Goal: Task Accomplishment & Management: Use online tool/utility

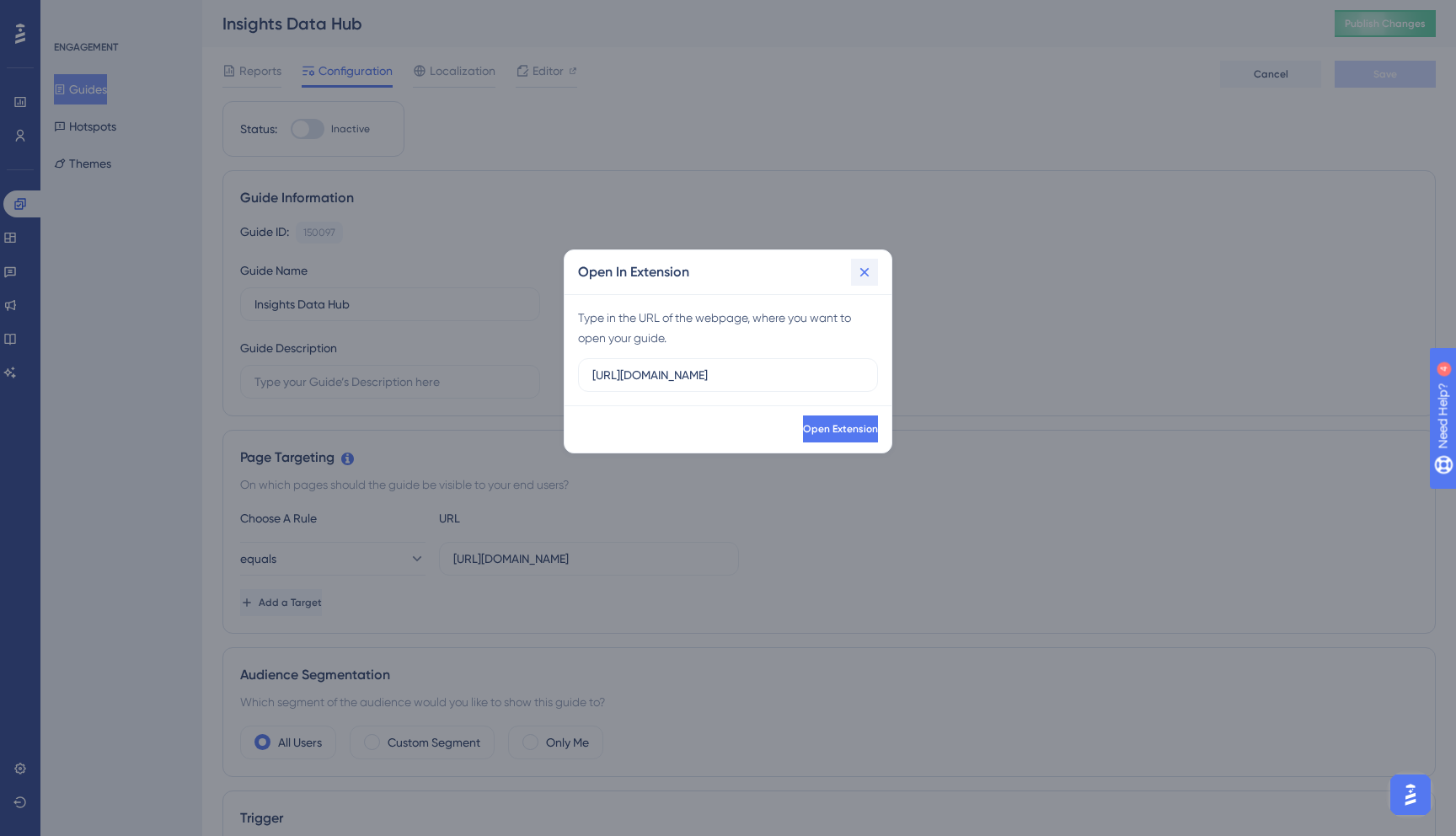
click at [868, 275] on icon at bounding box center [865, 273] width 9 height 9
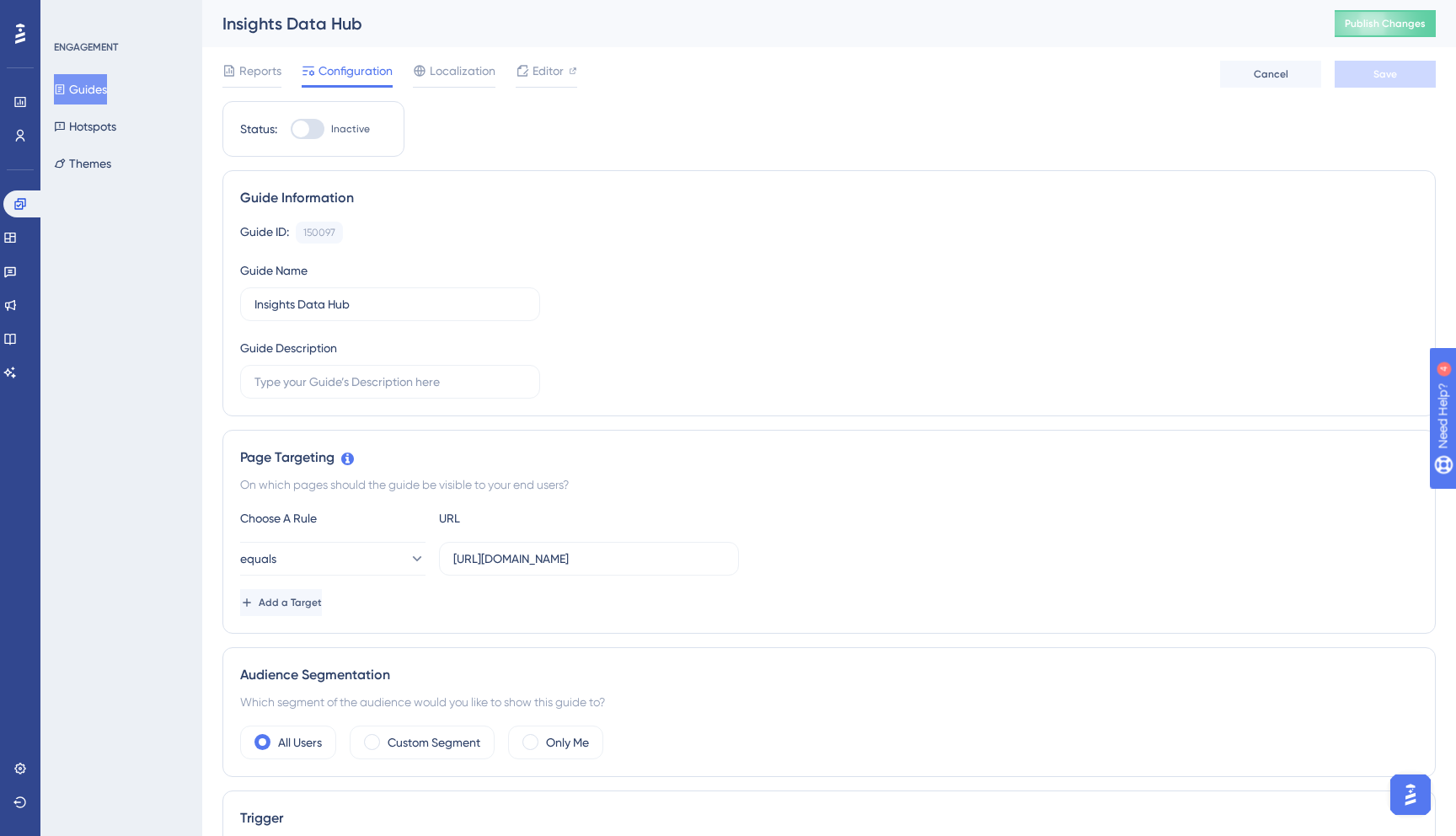
click at [94, 85] on button "Guides" at bounding box center [81, 89] width 53 height 30
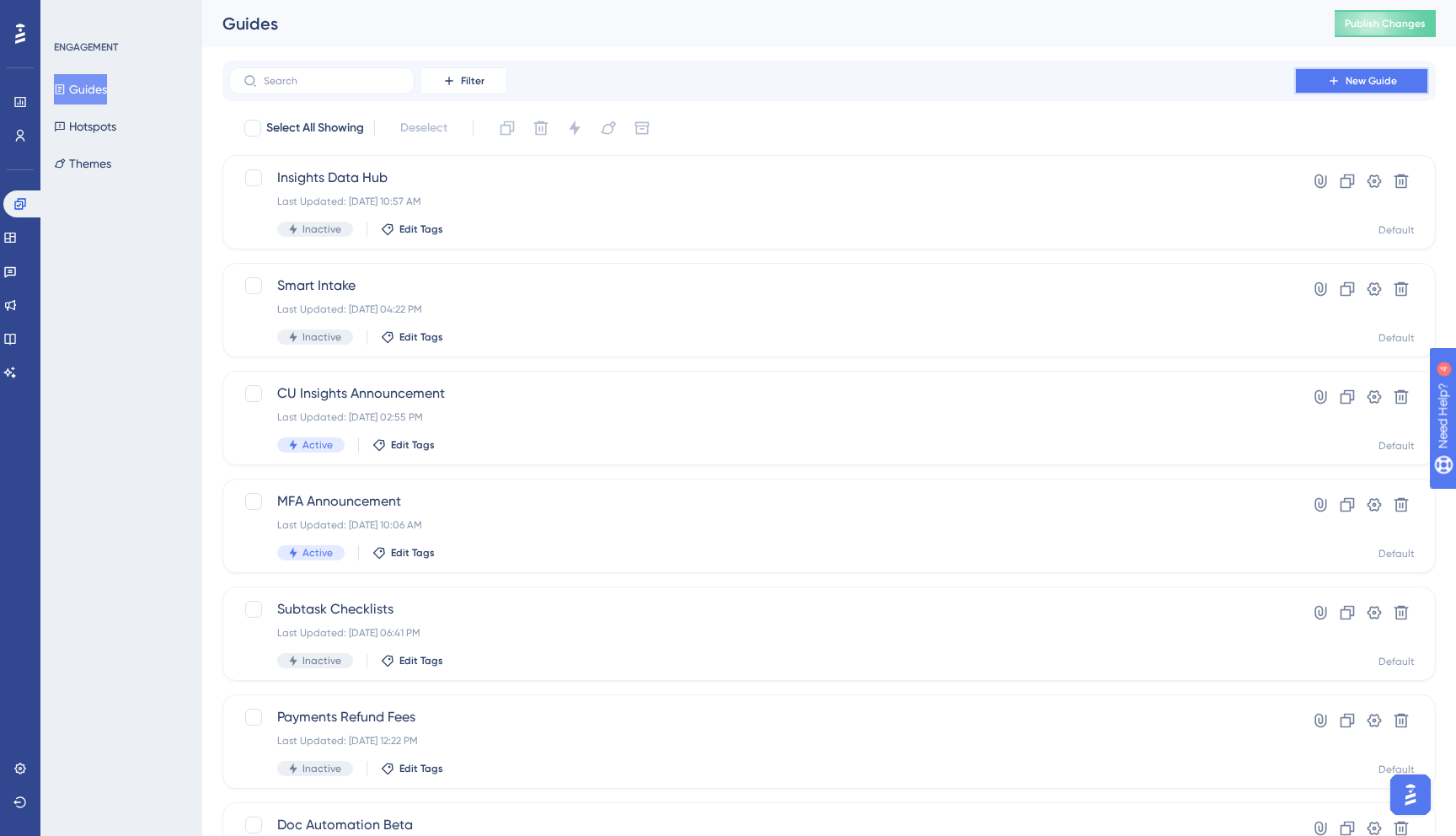
click at [1359, 79] on span "New Guide" at bounding box center [1371, 81] width 52 height 14
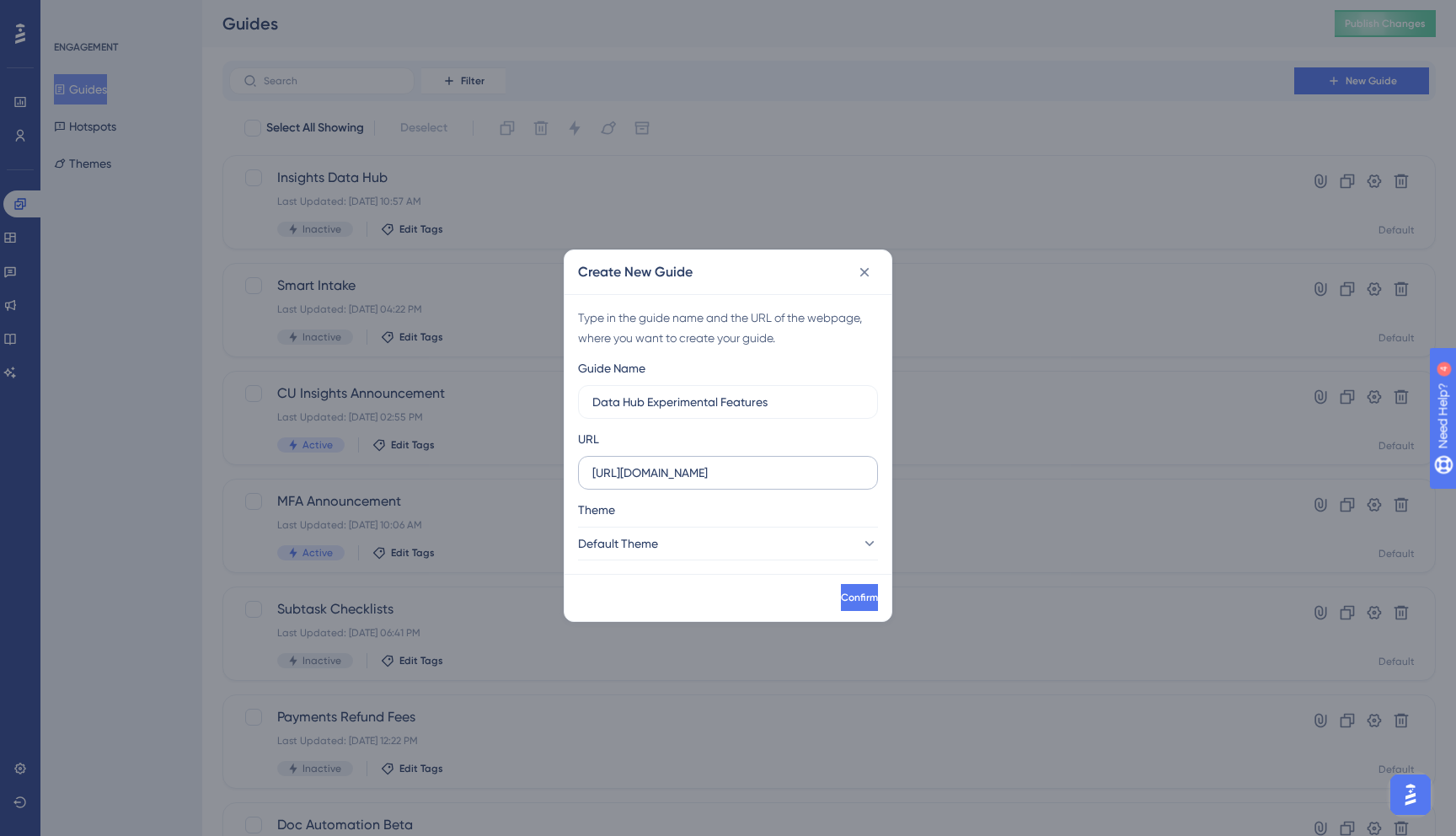
type input "Data Hub Experimental Features"
click at [777, 475] on input "https://app.canopytax.com" at bounding box center [728, 473] width 272 height 18
paste input "/#/global-settings/experimental-features"
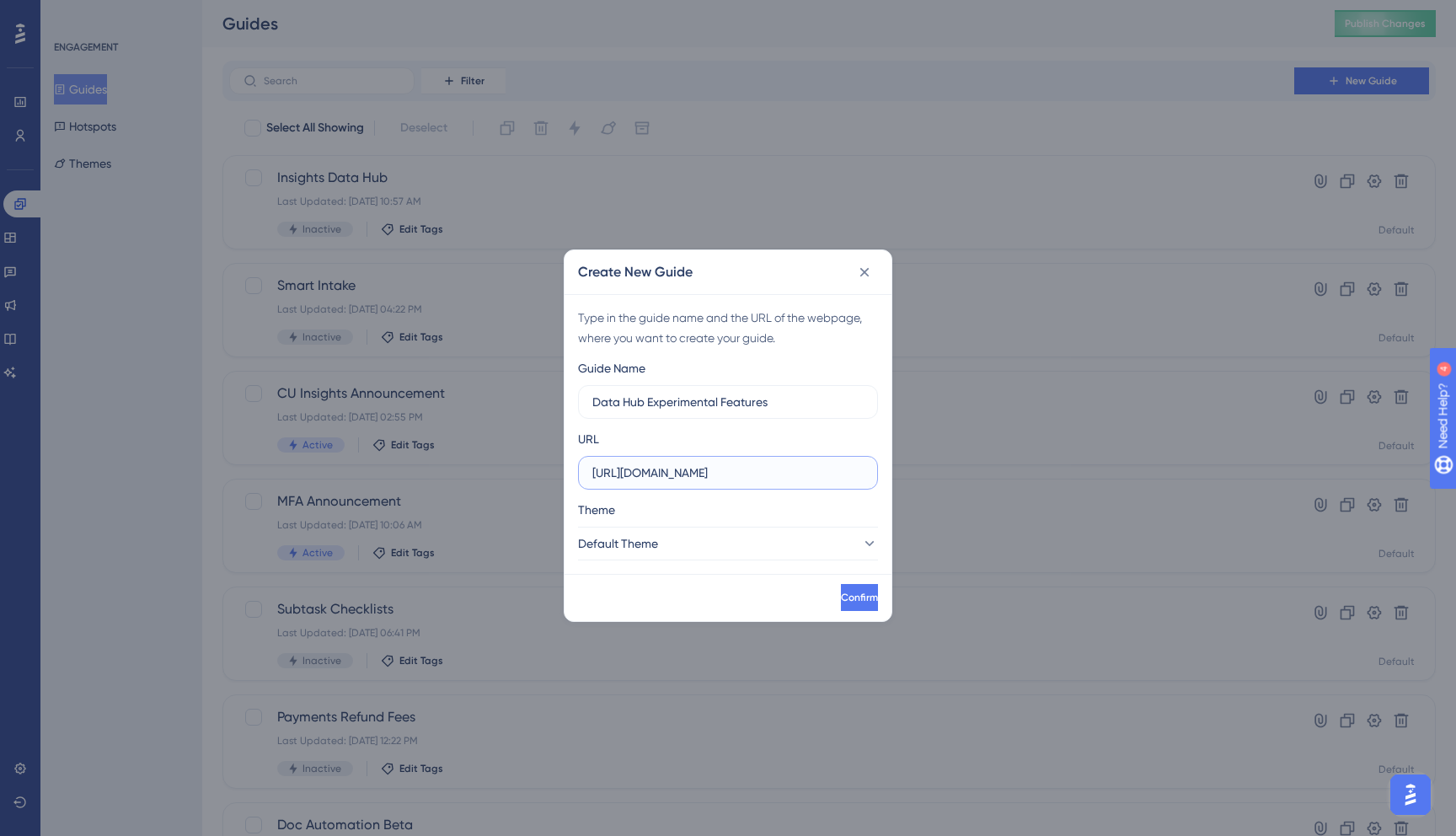
scroll to position [0, 111]
type input "https://app.canopytax.com/#/global-settings/experimental-features"
click at [841, 596] on span "Confirm" at bounding box center [860, 598] width 37 height 14
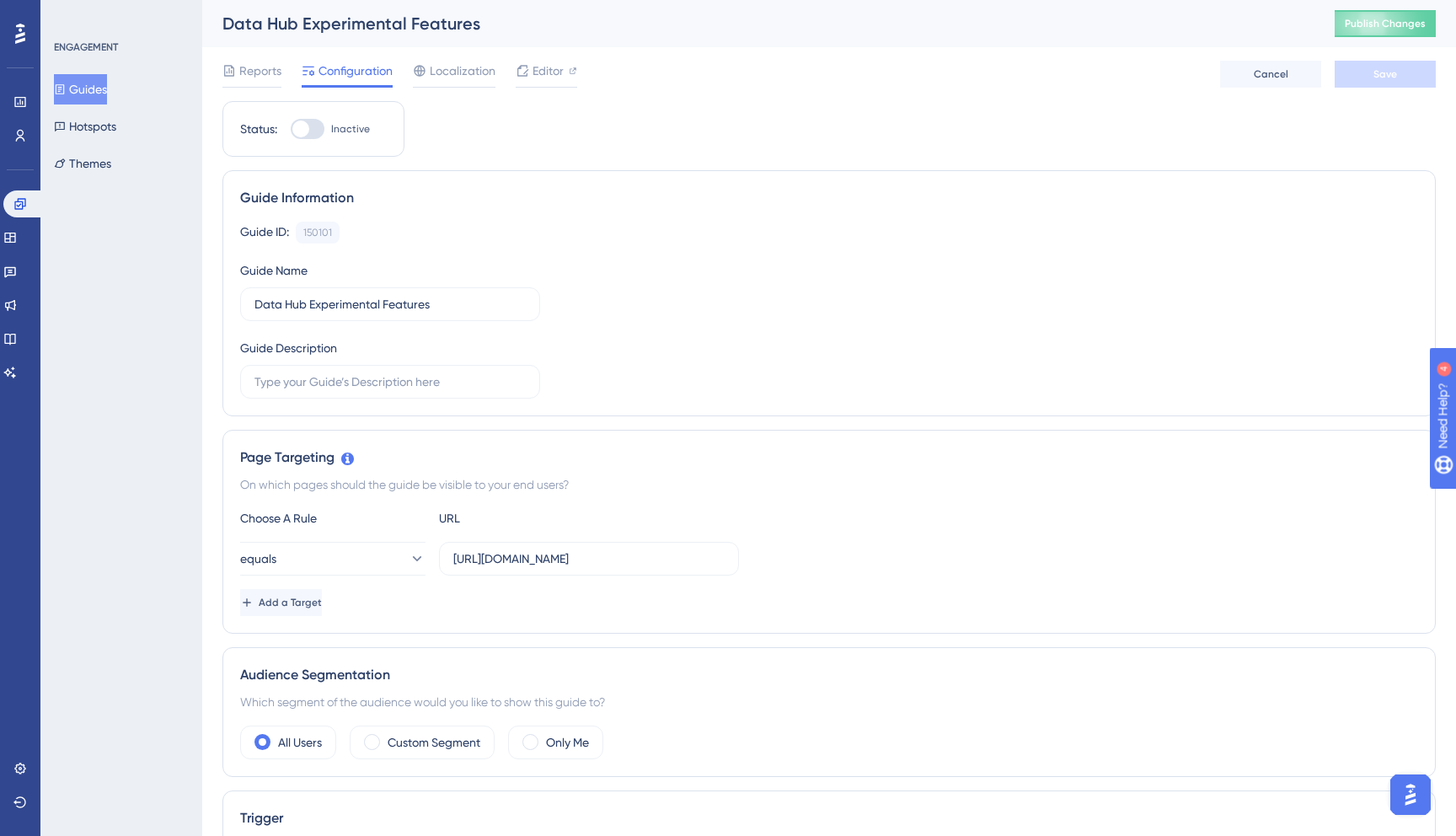
click at [95, 90] on button "Guides" at bounding box center [81, 89] width 53 height 30
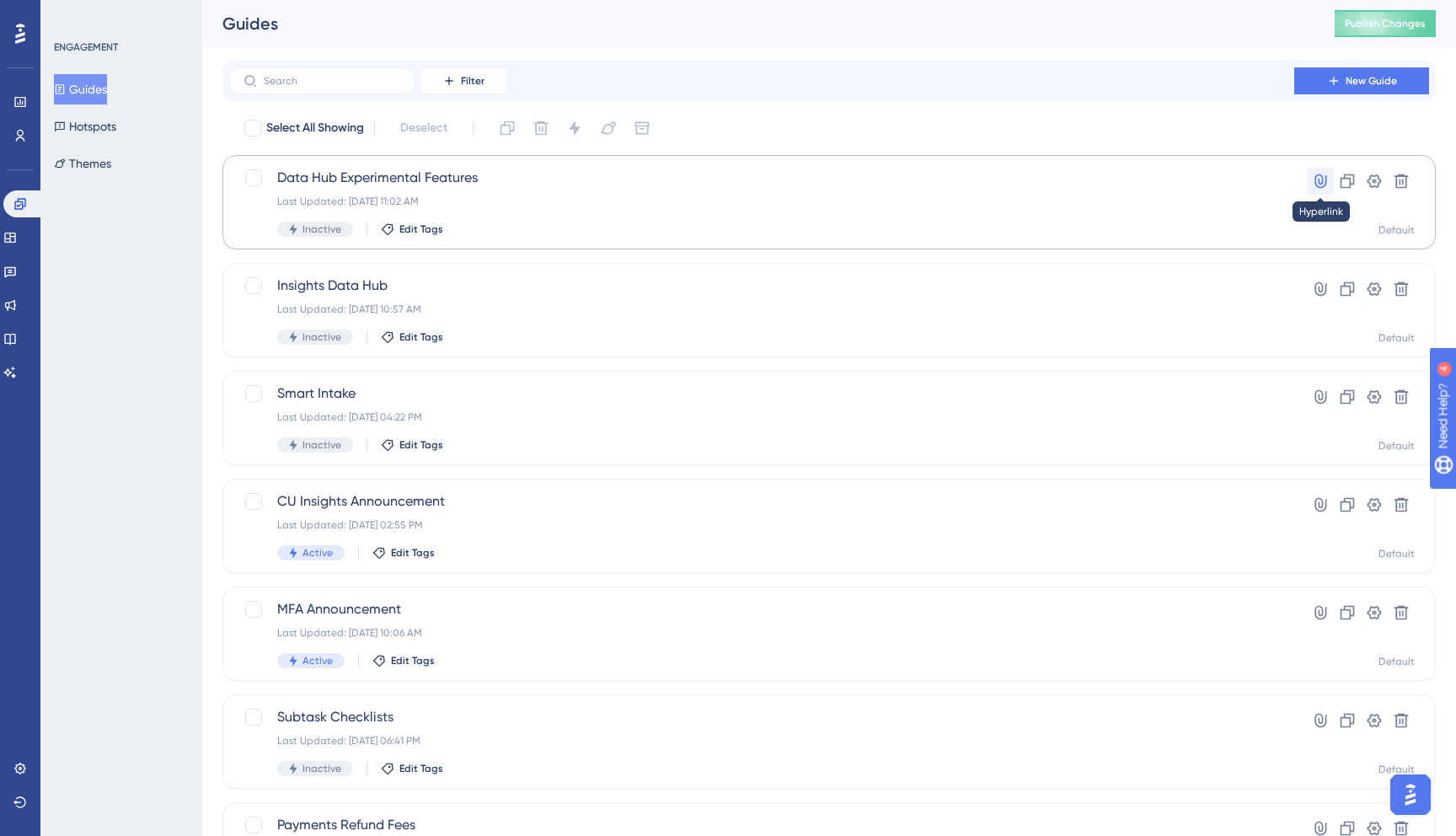
click at [1320, 187] on icon at bounding box center [1320, 182] width 12 height 15
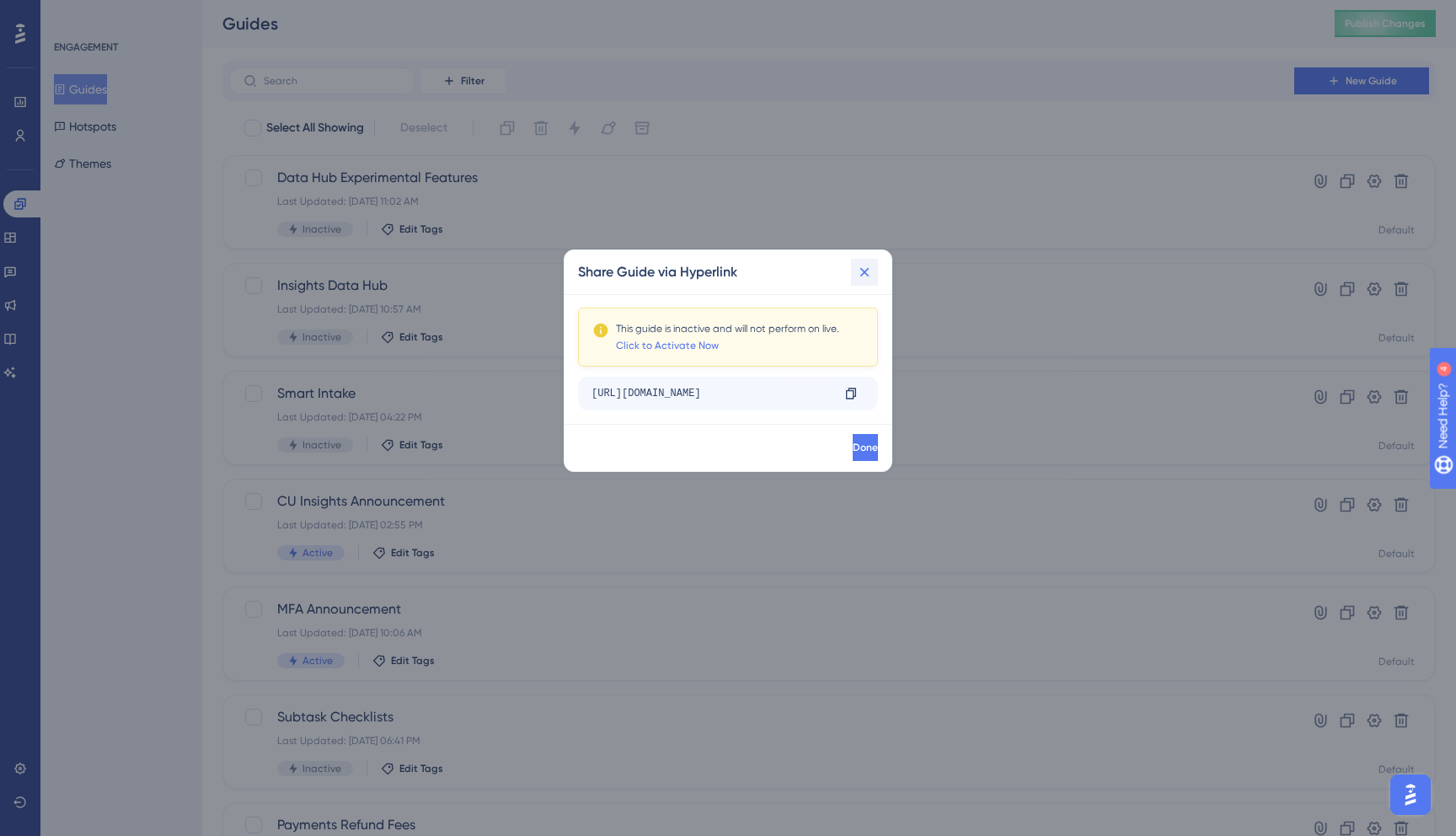
click at [865, 273] on icon at bounding box center [865, 273] width 9 height 9
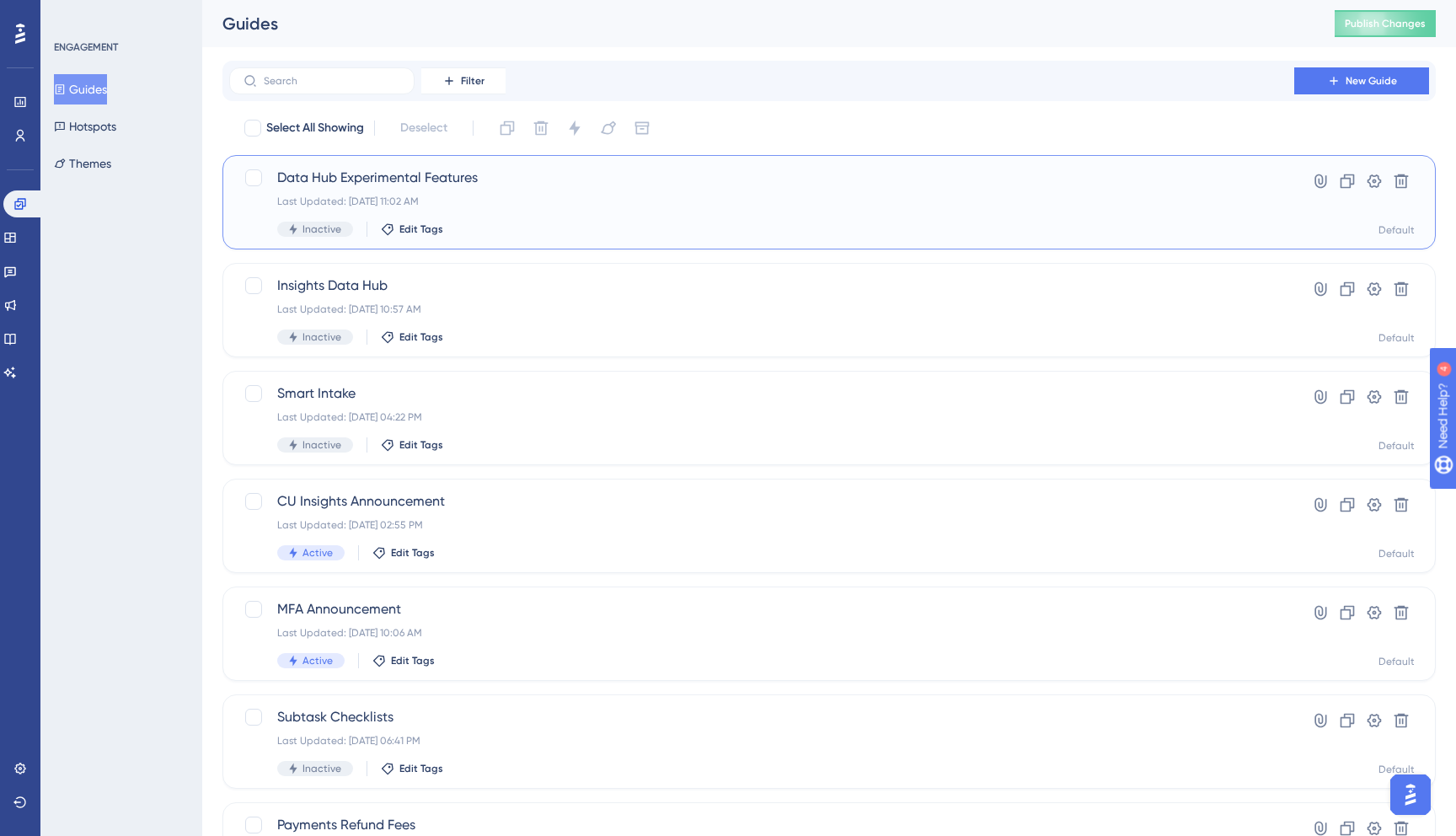
click at [460, 169] on span "Data Hub Experimental Features" at bounding box center [761, 178] width 969 height 20
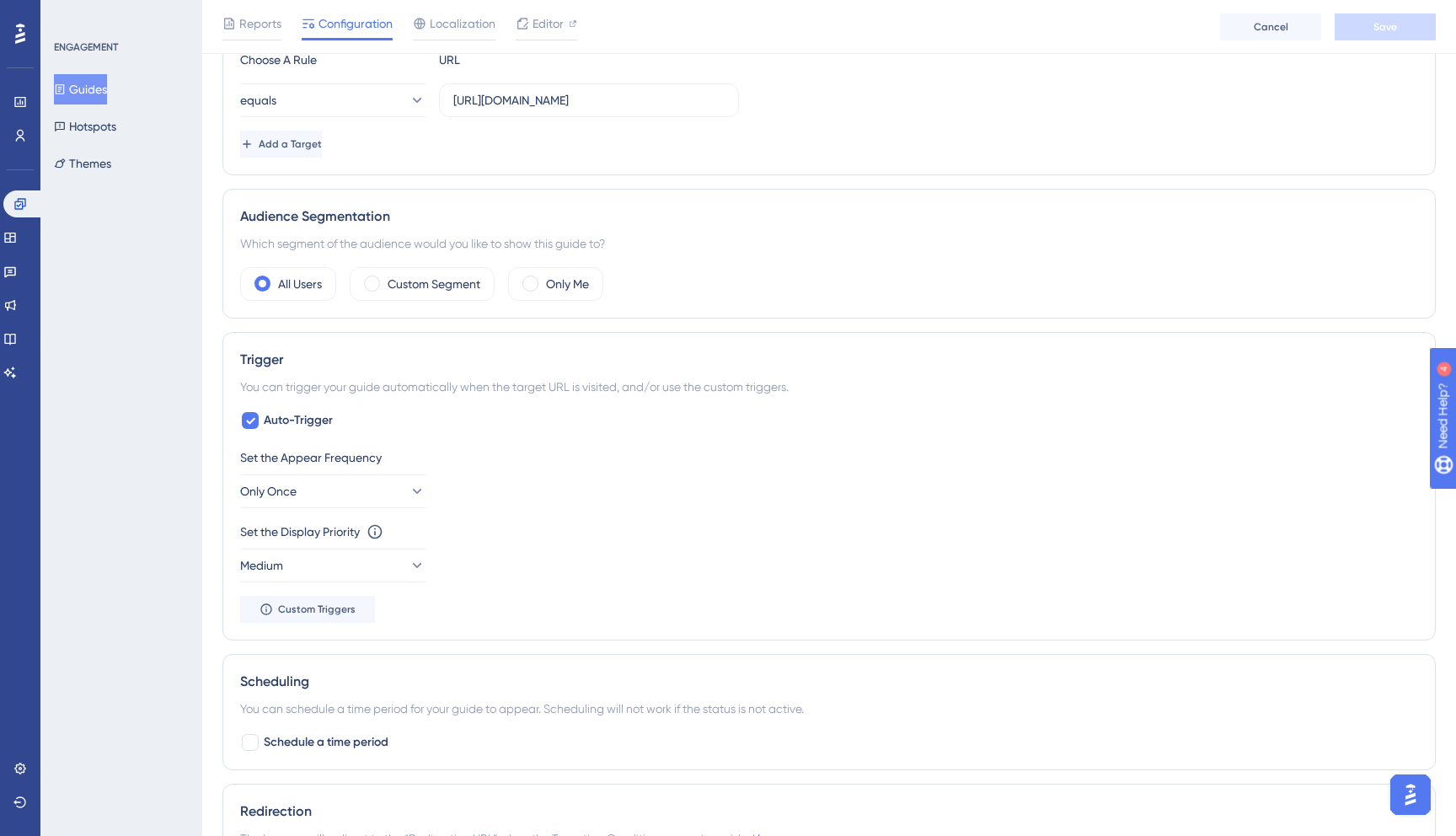
scroll to position [483, 0]
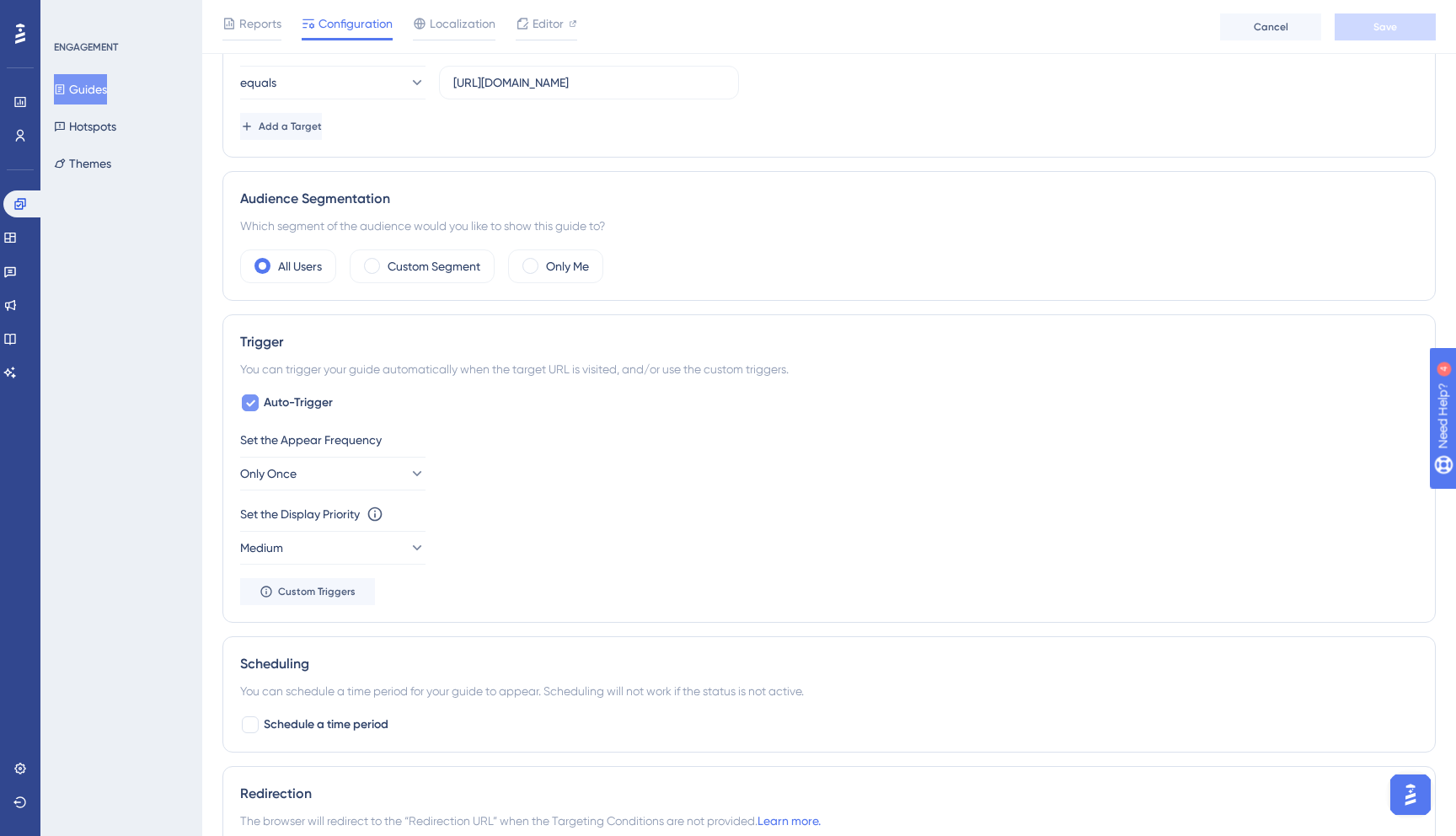
click at [248, 405] on icon at bounding box center [250, 403] width 9 height 6
checkbox input "false"
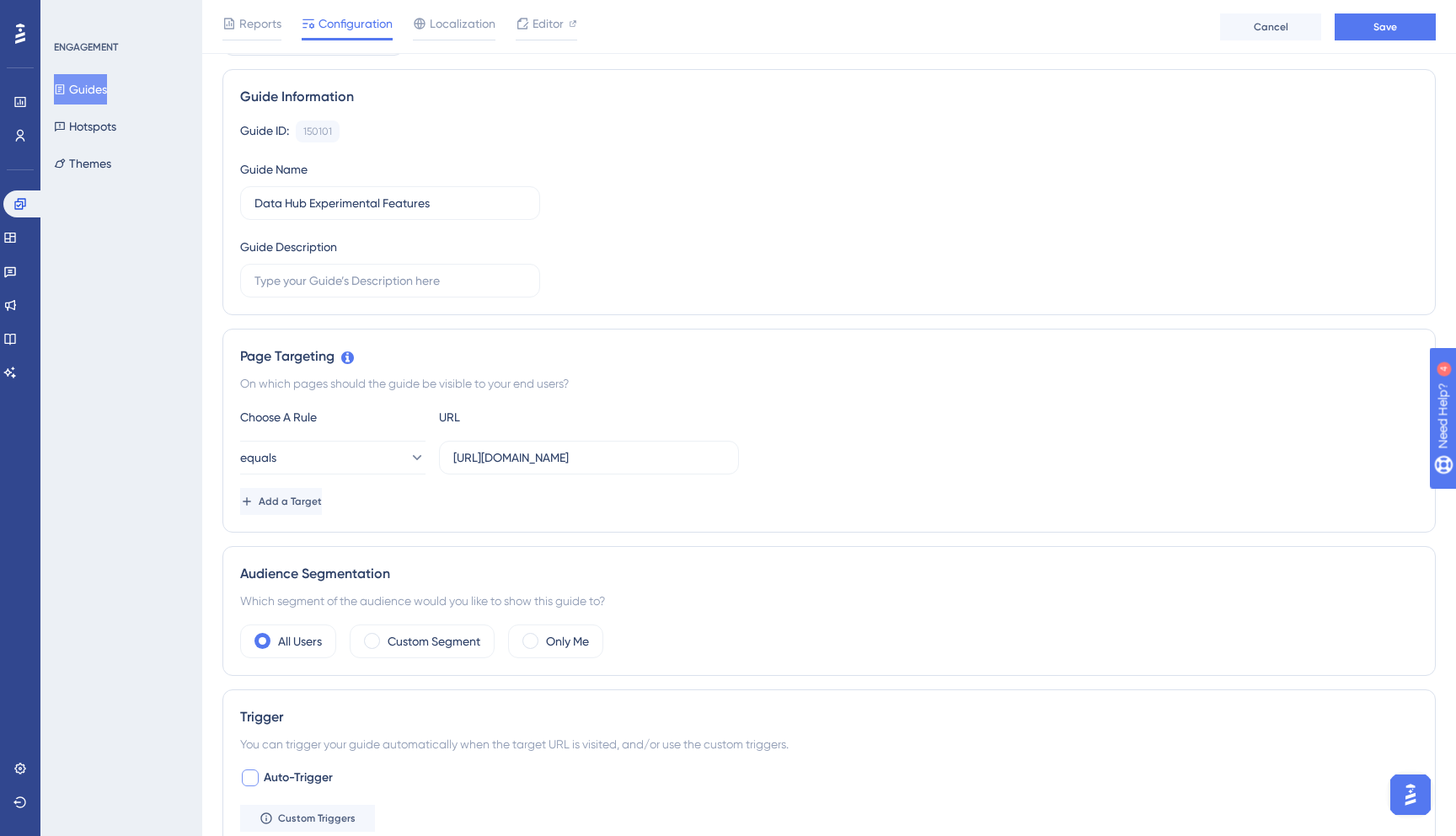
scroll to position [107, 0]
click at [1372, 35] on button "Save" at bounding box center [1385, 27] width 101 height 27
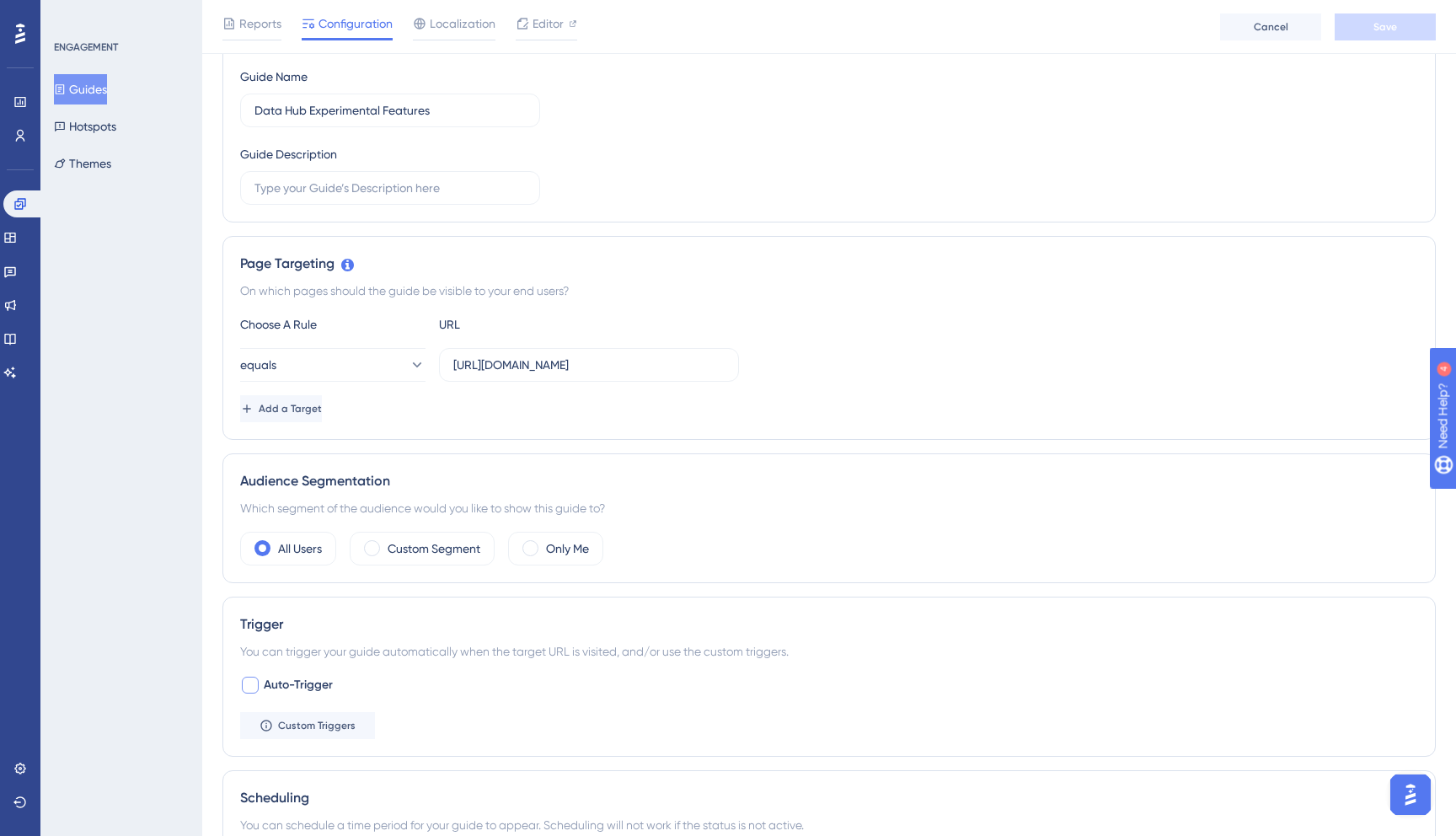
scroll to position [0, 0]
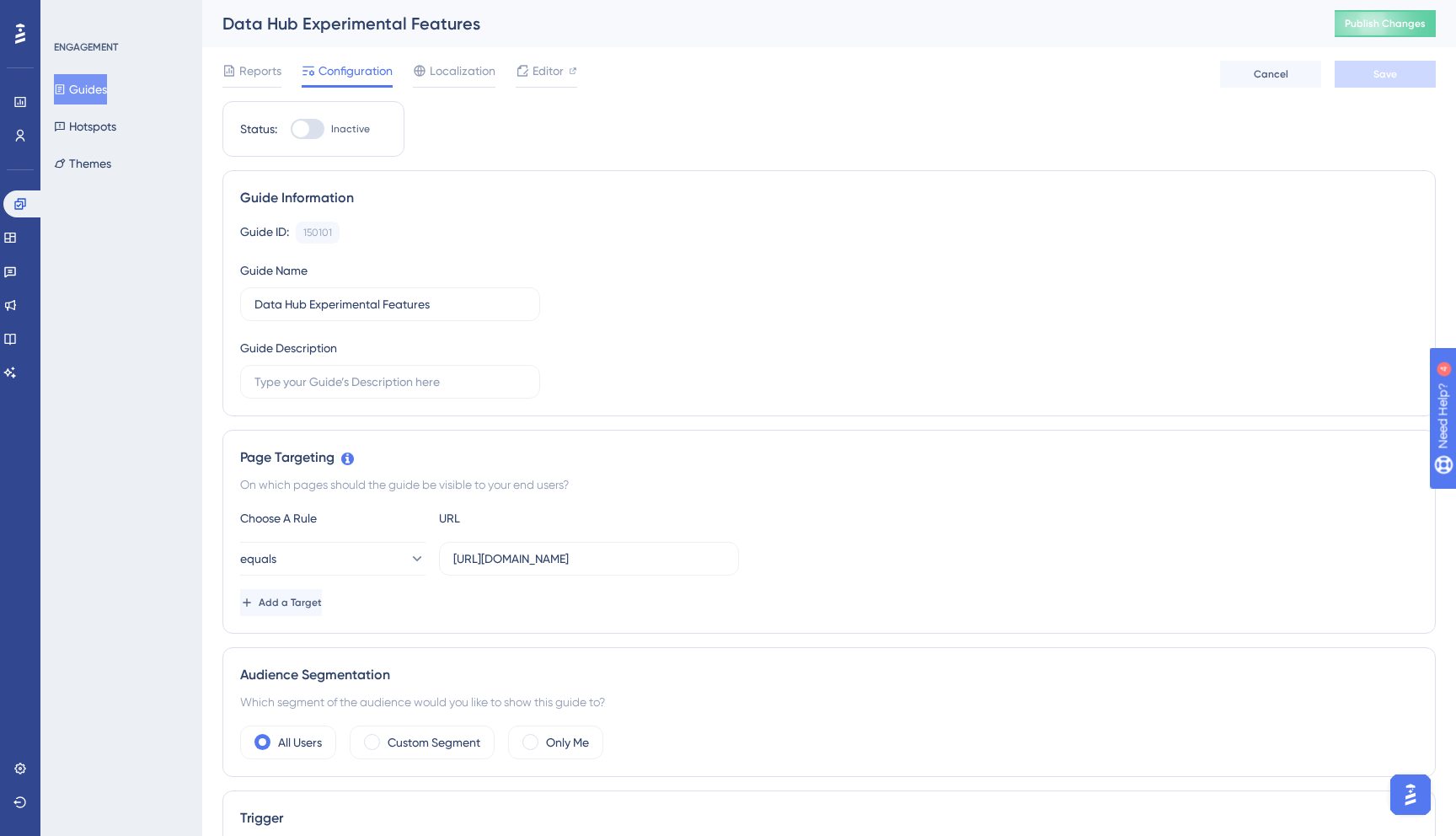
click at [295, 130] on div at bounding box center [301, 129] width 17 height 17
click at [291, 130] on input "Inactive" at bounding box center [290, 129] width 1 height 1
checkbox input "true"
click at [1376, 72] on span "Save" at bounding box center [1386, 74] width 24 height 14
click at [1379, 25] on span "Publish Changes" at bounding box center [1385, 23] width 81 height 14
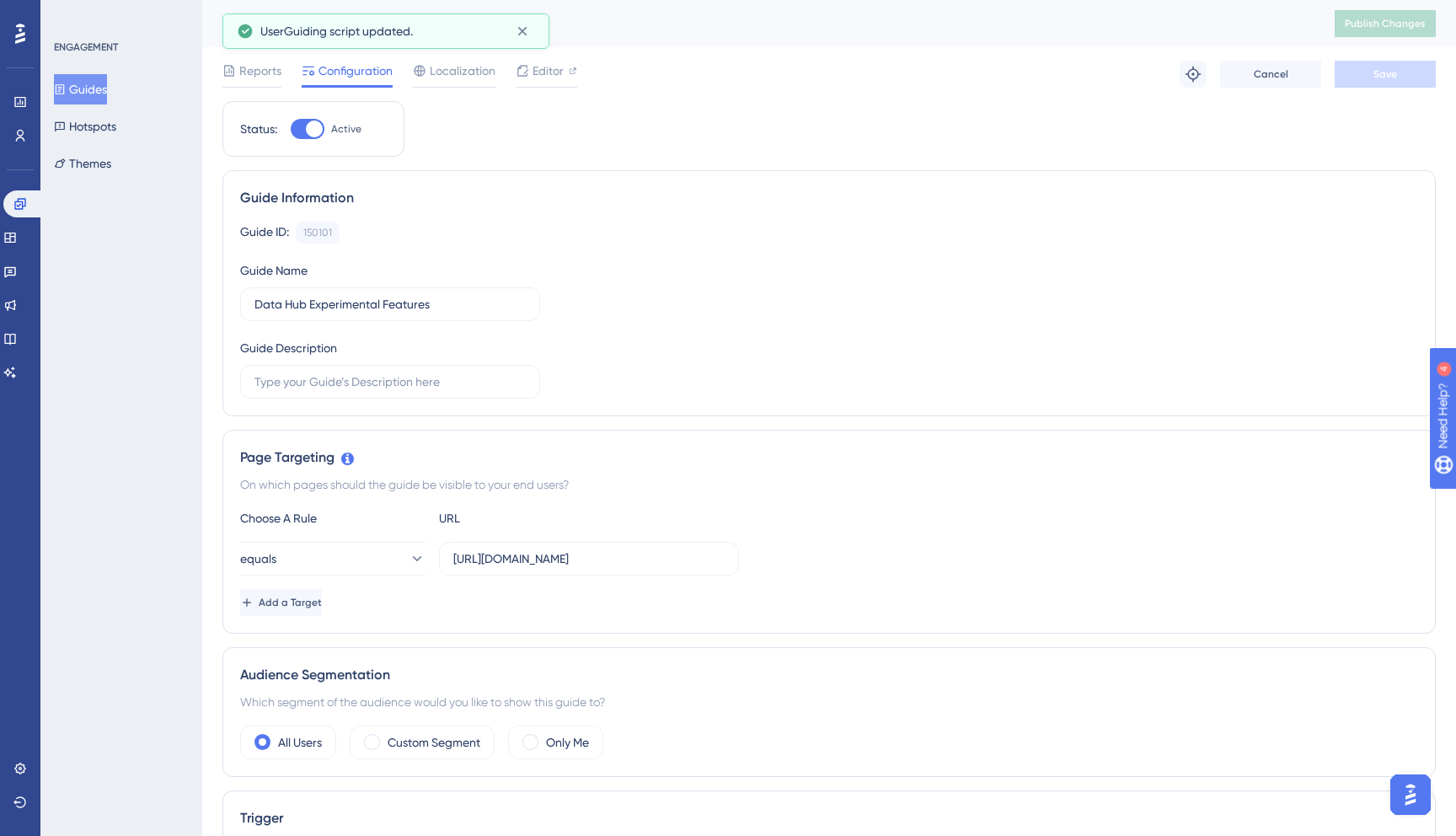
click at [99, 91] on button "Guides" at bounding box center [81, 89] width 53 height 30
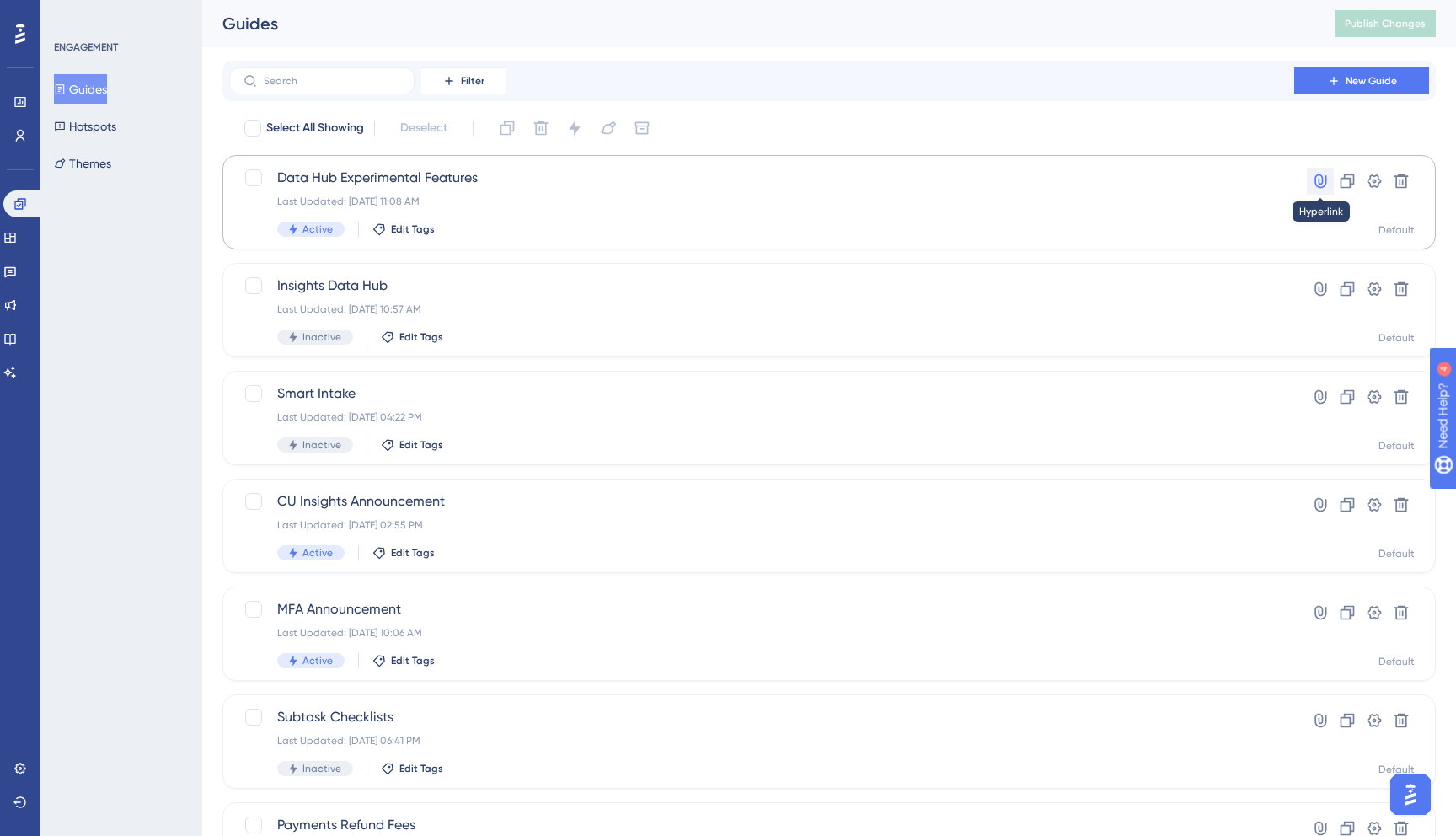
click at [1322, 178] on icon at bounding box center [1320, 182] width 12 height 15
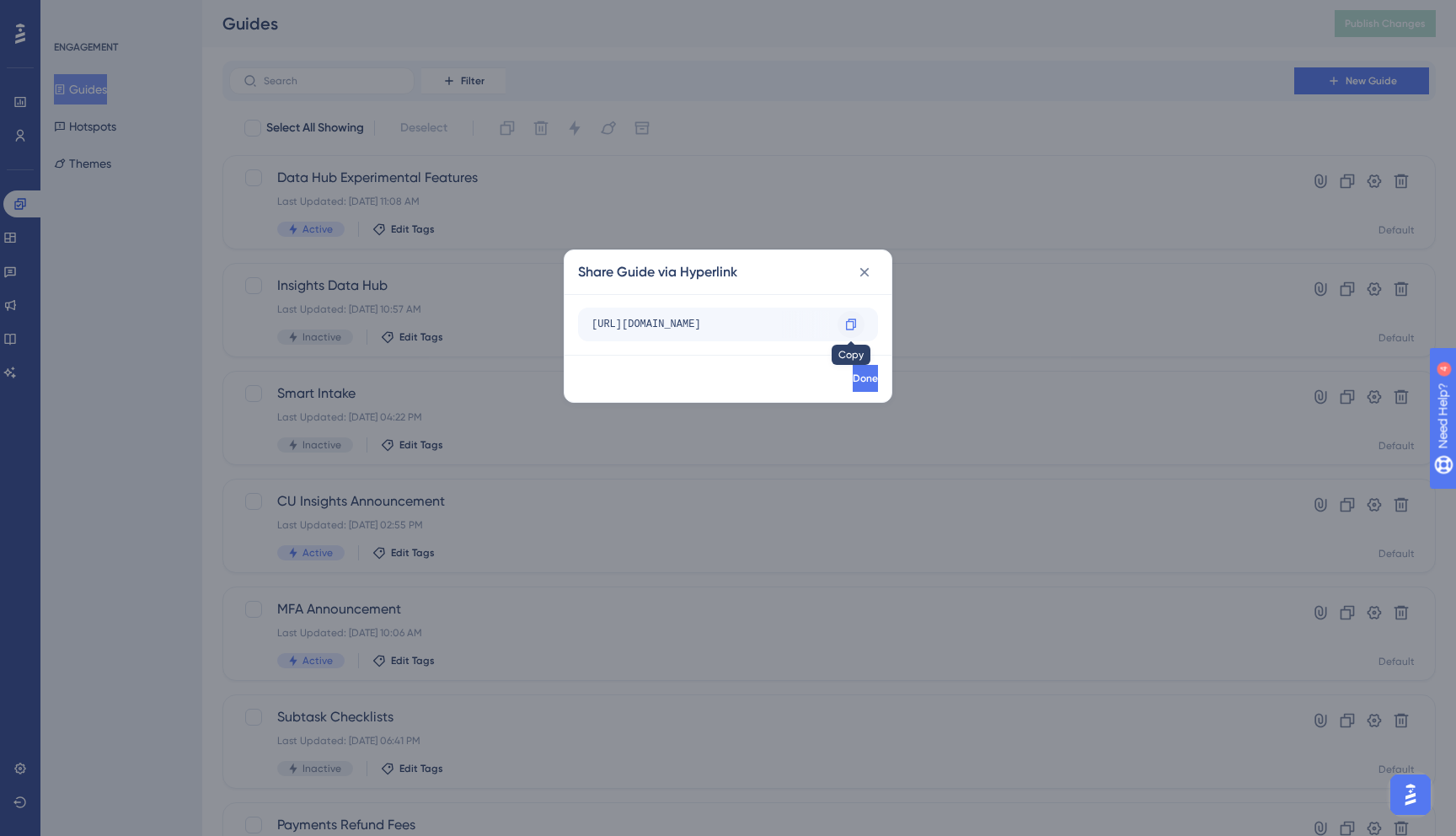
click at [850, 322] on icon at bounding box center [851, 324] width 14 height 14
click at [869, 267] on icon at bounding box center [864, 273] width 17 height 17
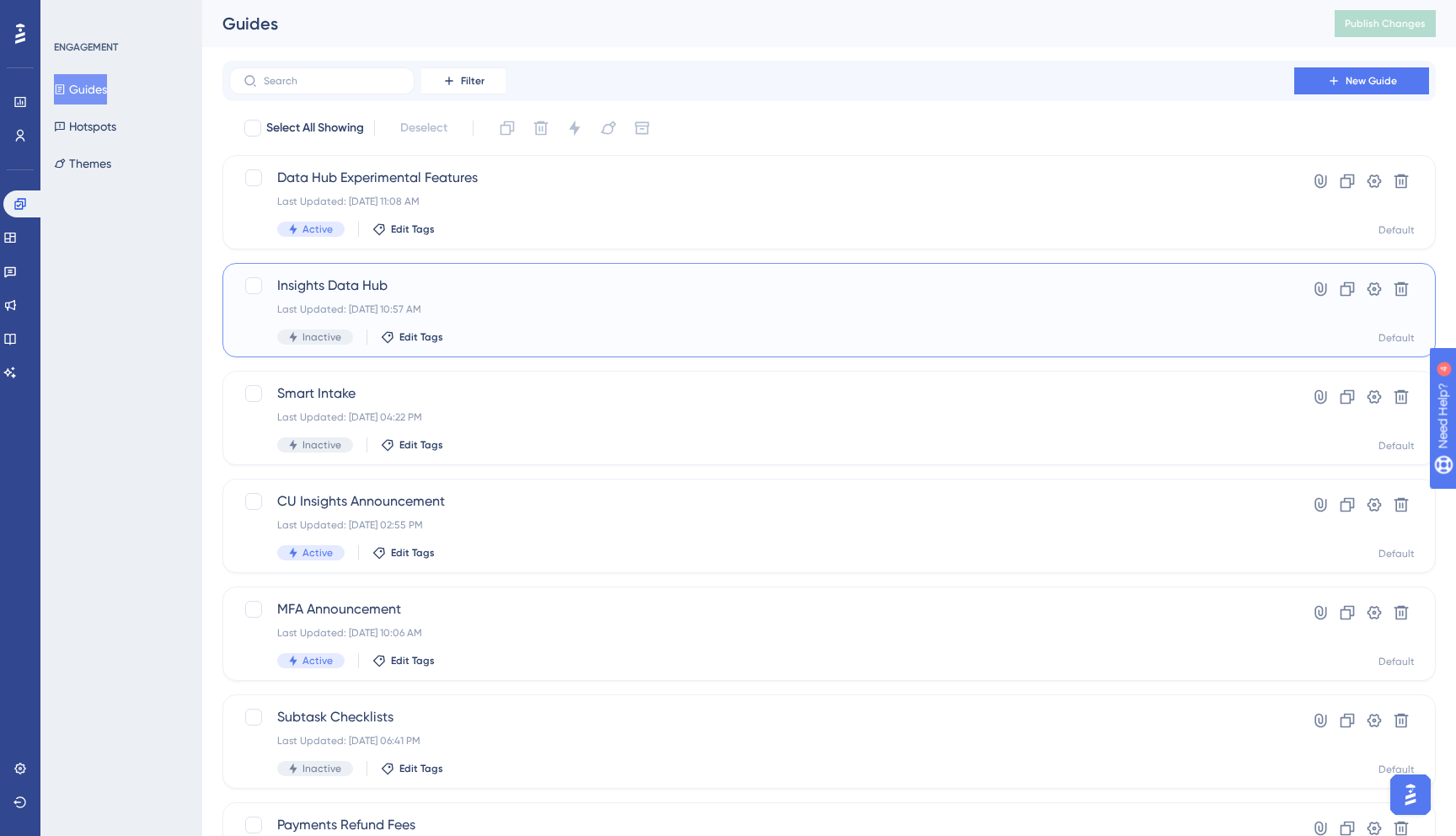
click at [373, 283] on span "Insights Data Hub" at bounding box center [761, 285] width 969 height 20
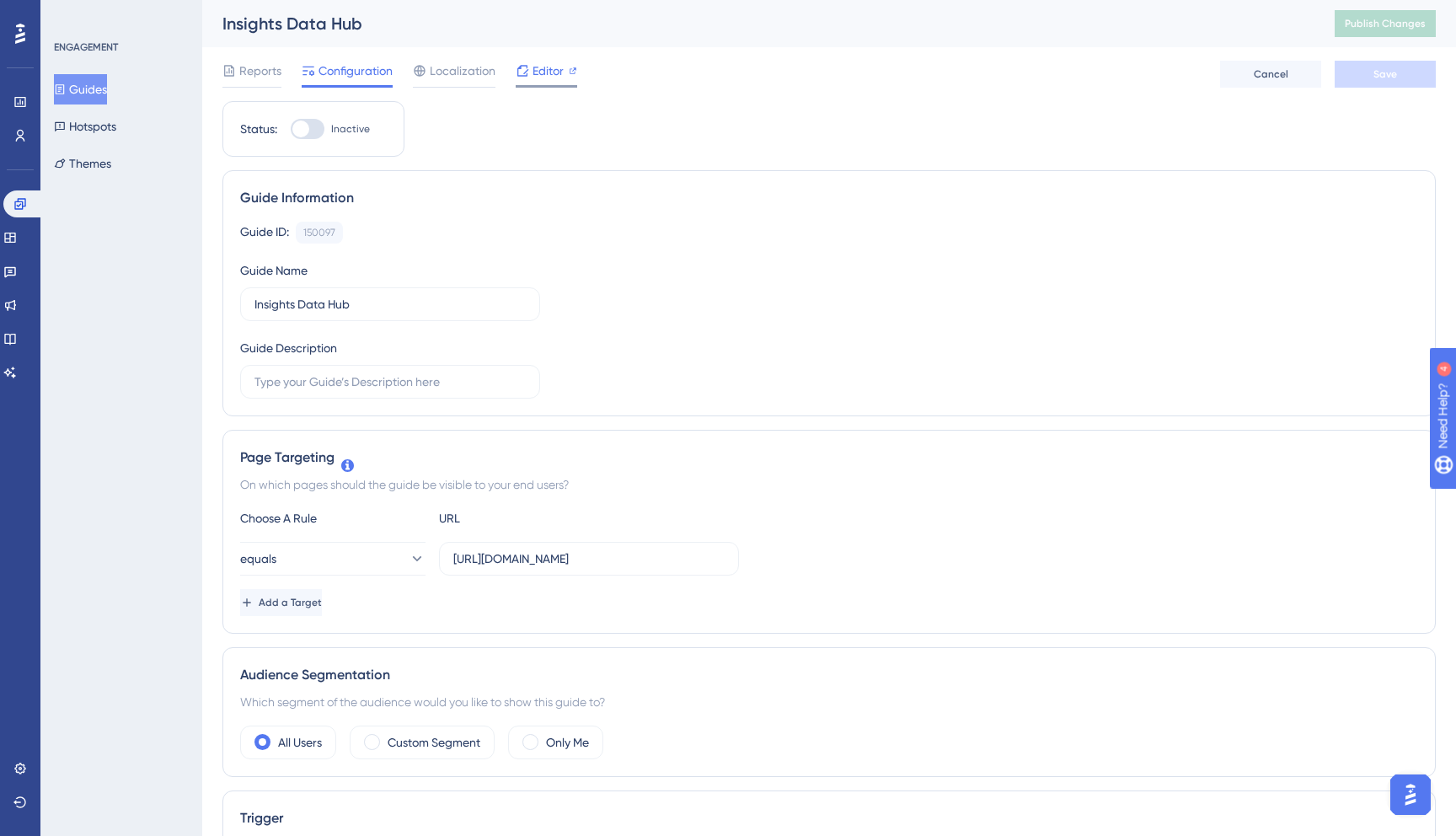
click at [523, 75] on icon at bounding box center [523, 71] width 11 height 11
click at [550, 73] on span "Editor" at bounding box center [549, 71] width 31 height 20
click at [549, 74] on span "Editor" at bounding box center [549, 71] width 31 height 20
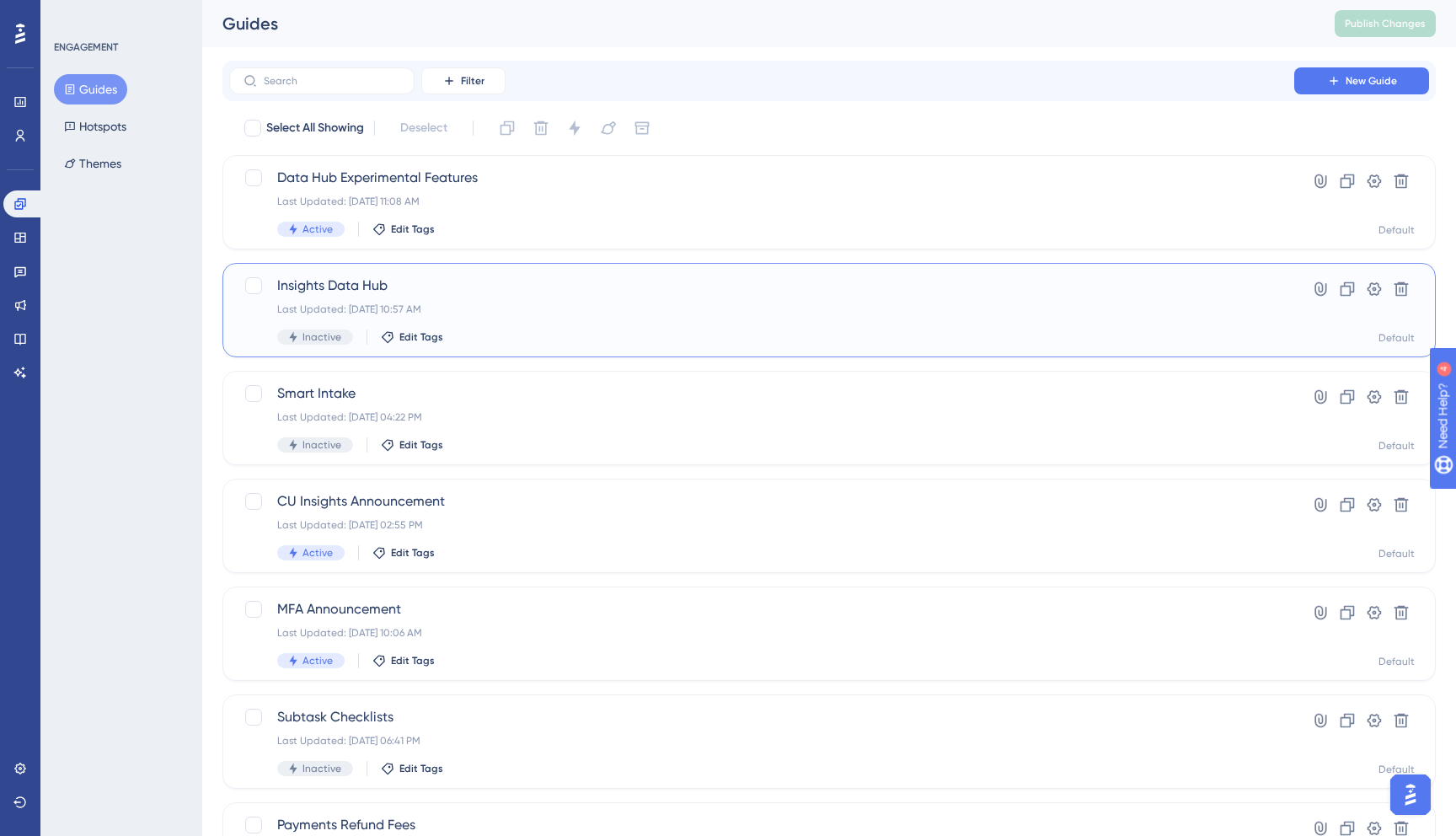
click at [330, 282] on span "Insights Data Hub" at bounding box center [761, 285] width 969 height 20
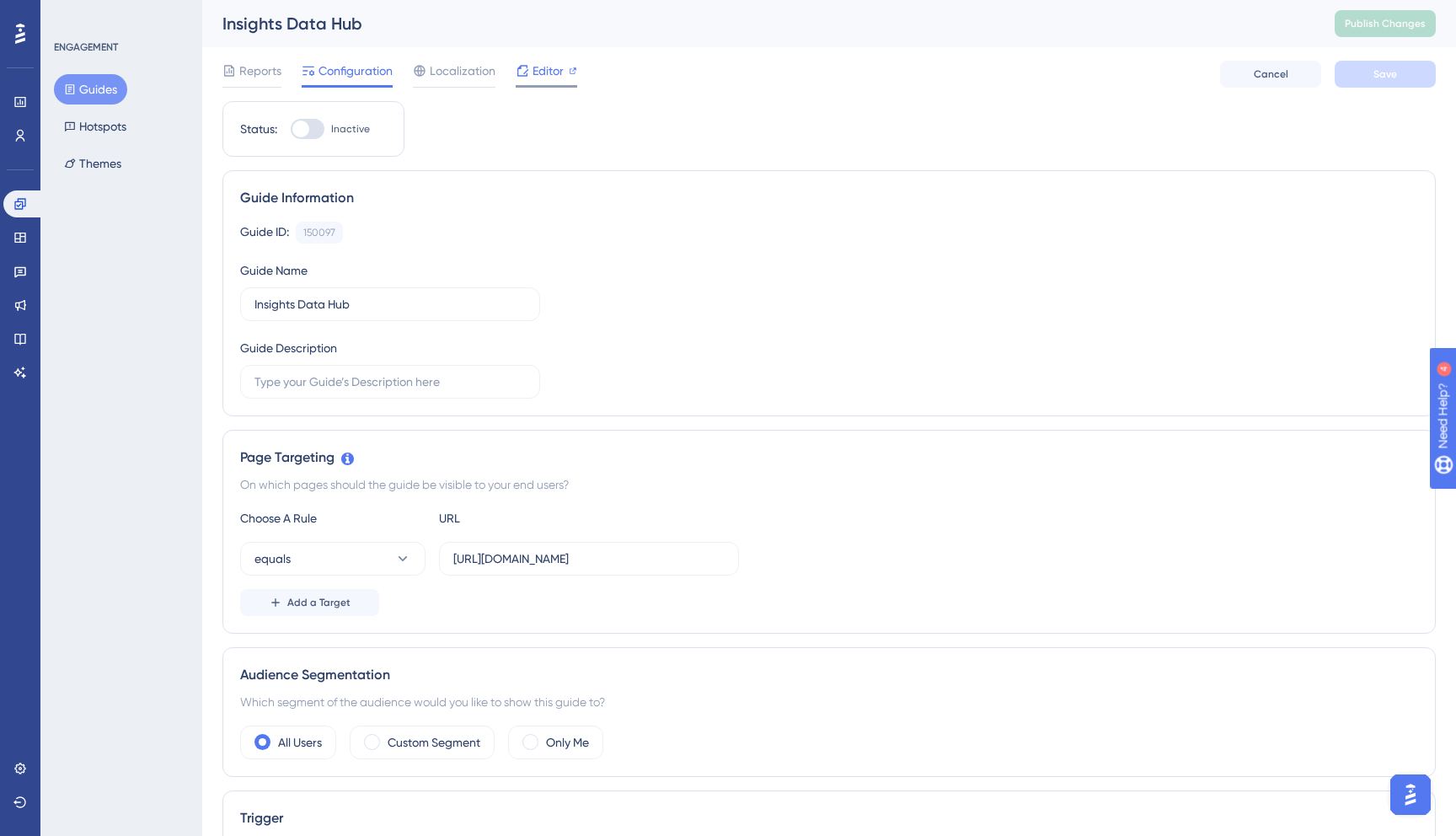
click at [554, 73] on span "Editor" at bounding box center [549, 71] width 31 height 20
